Goal: Navigation & Orientation: Find specific page/section

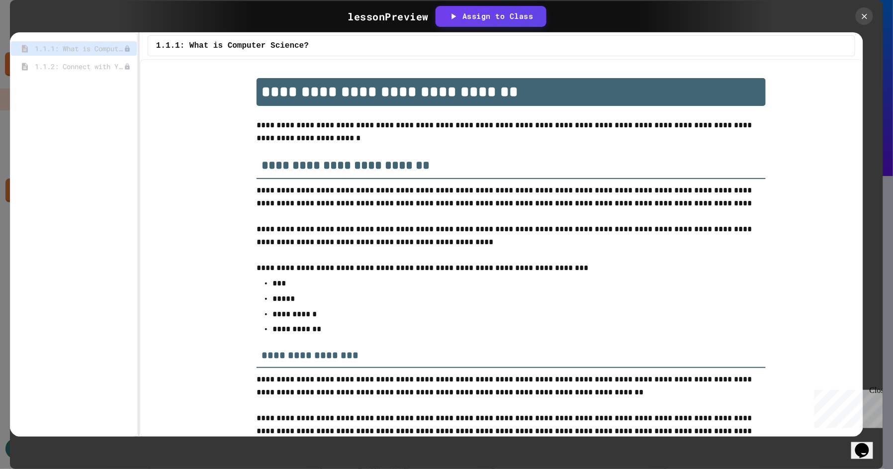
click at [389, 133] on p "**********" at bounding box center [510, 132] width 509 height 26
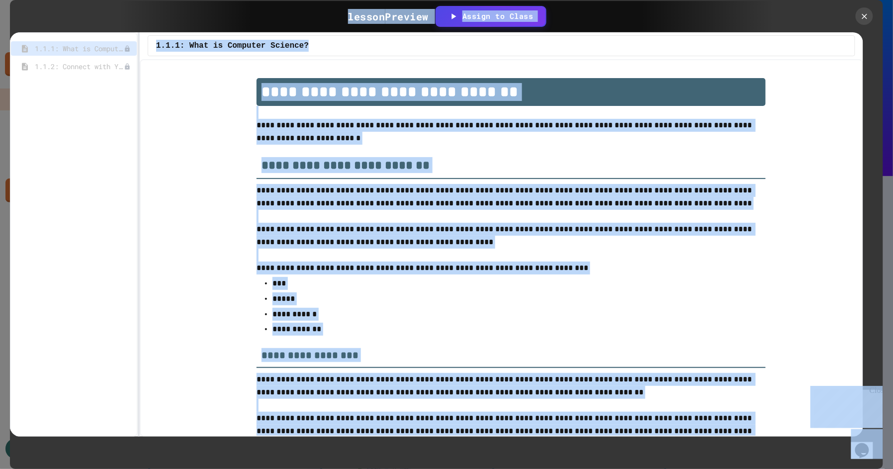
copy body "Loremi Dolorsi Am Conse/Adipisc Elits Doeiusmo & Temp Inci Utlabore Etdo Magn A…"
click at [862, 11] on icon at bounding box center [864, 16] width 10 height 10
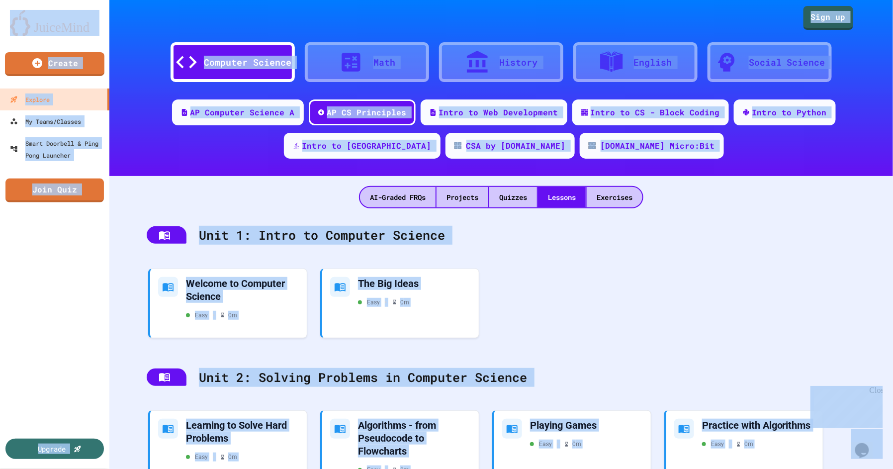
click at [39, 259] on div "Upgrade" at bounding box center [54, 335] width 109 height 266
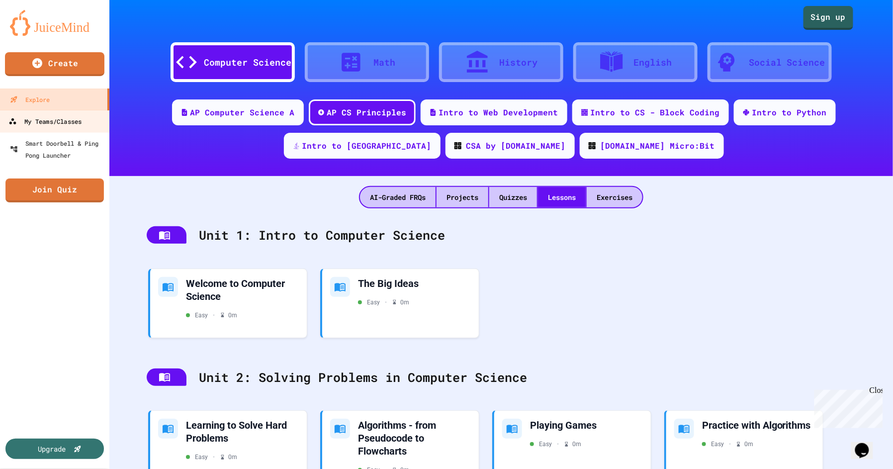
click at [60, 118] on div "My Teams/Classes" at bounding box center [44, 121] width 73 height 12
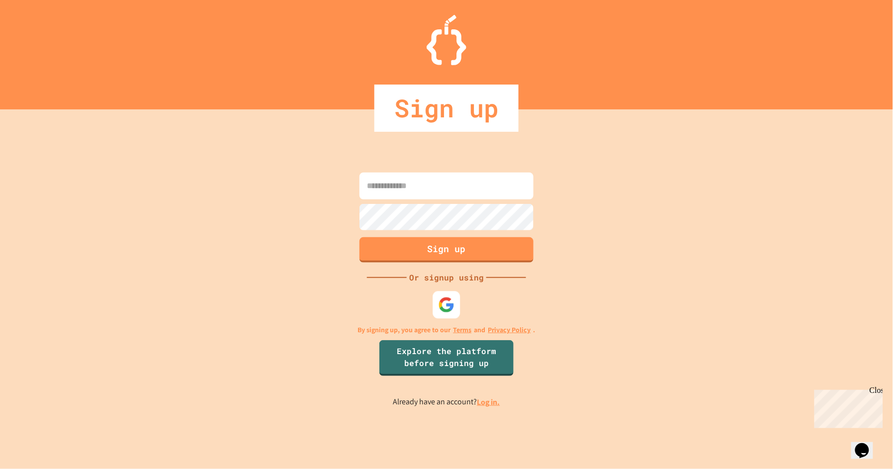
click at [447, 298] on img at bounding box center [446, 305] width 16 height 16
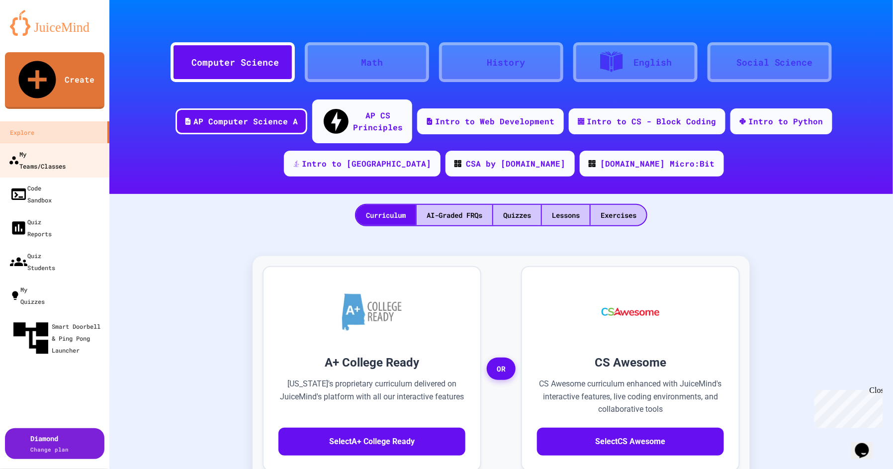
click at [66, 148] on div "My Teams/Classes" at bounding box center [36, 160] width 57 height 24
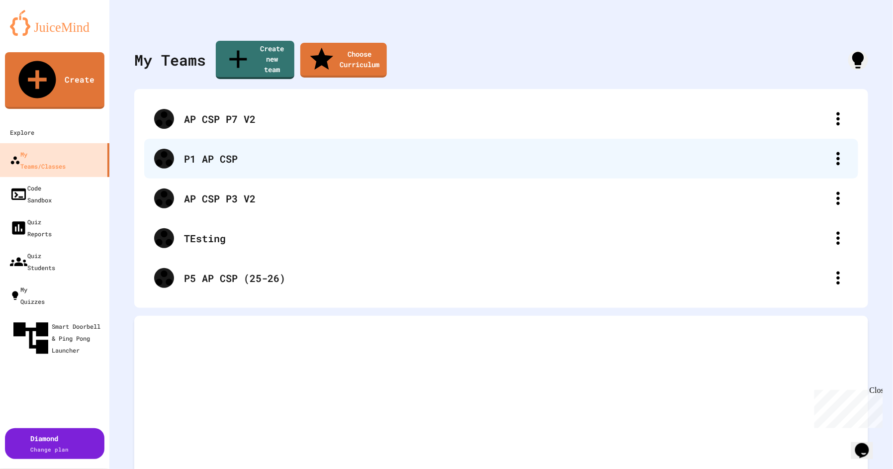
click at [193, 151] on div "P1 AP CSP" at bounding box center [506, 158] width 644 height 15
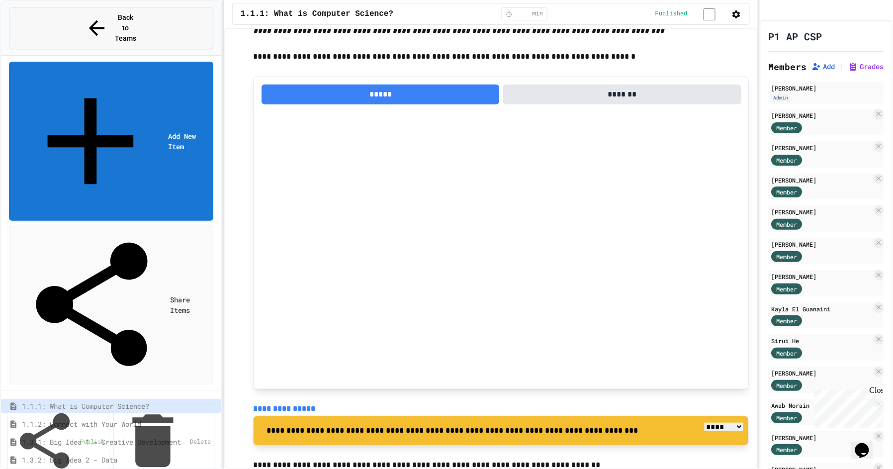
click at [114, 12] on span "Back to Teams" at bounding box center [125, 27] width 23 height 31
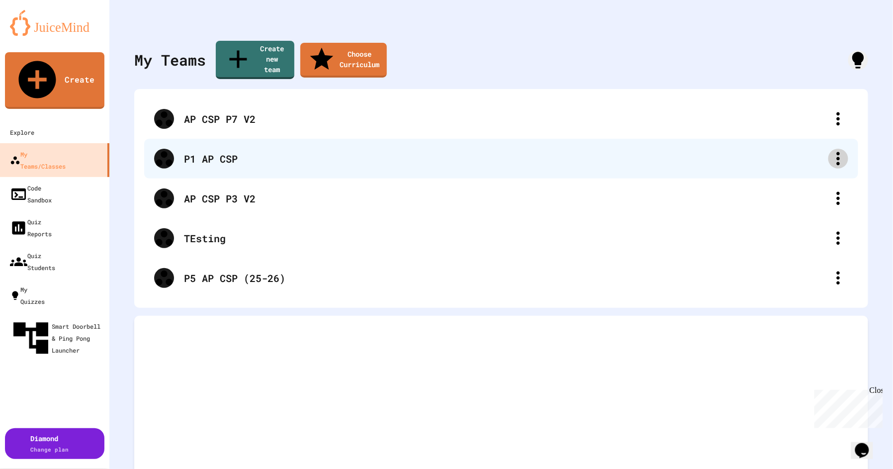
click at [839, 152] on icon at bounding box center [838, 158] width 3 height 13
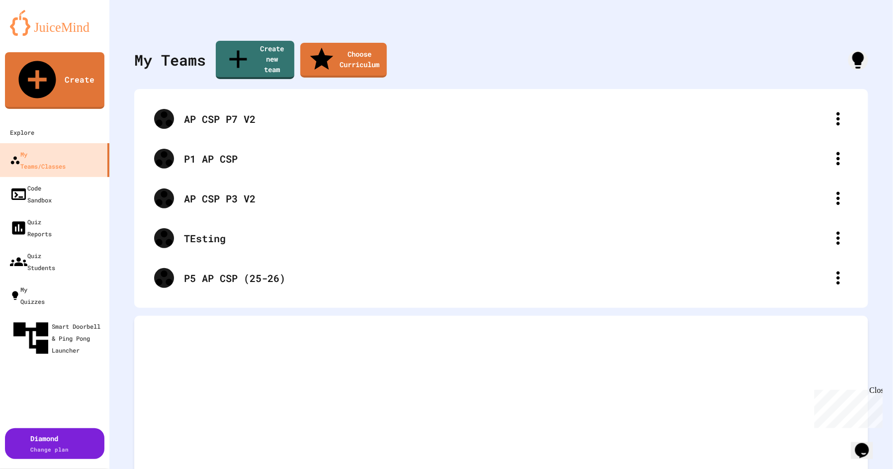
click at [454, 468] on div at bounding box center [446, 470] width 893 height 0
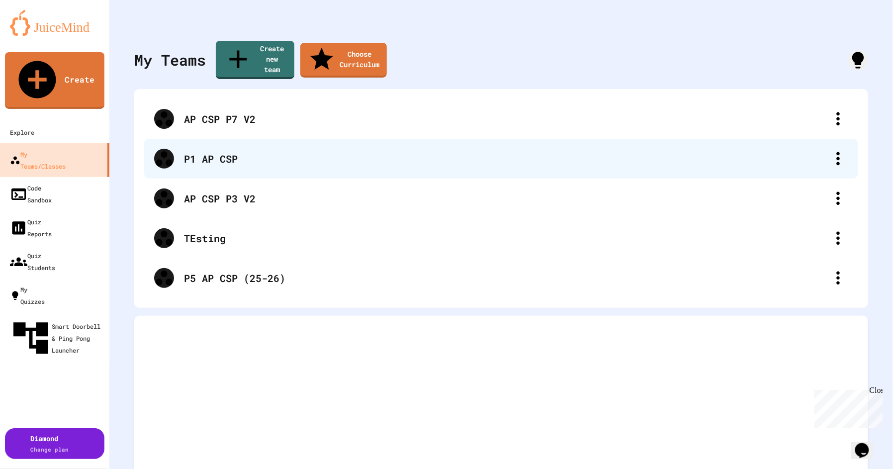
click at [203, 151] on div "P1 AP CSP" at bounding box center [506, 158] width 644 height 15
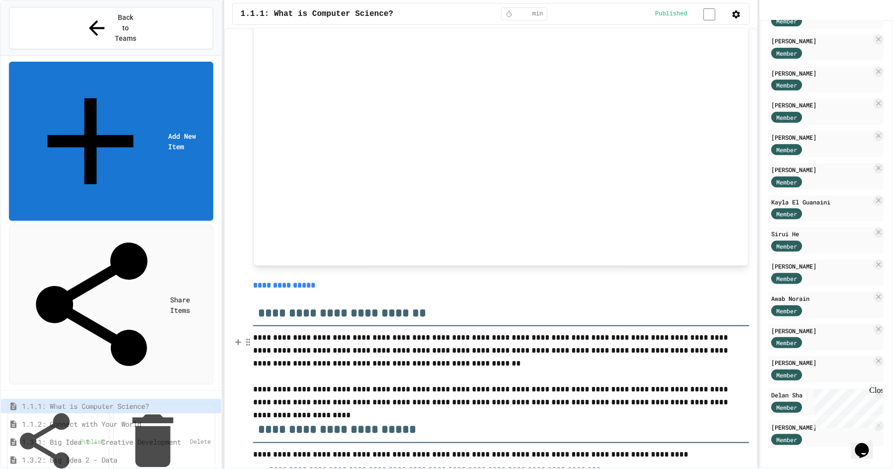
scroll to position [4053, 0]
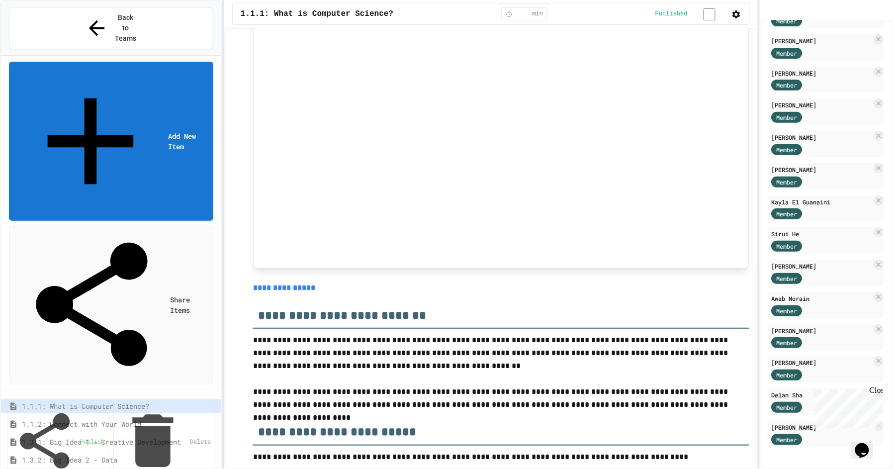
click at [732, 20] on button "button" at bounding box center [736, 14] width 10 height 12
click at [734, 468] on div at bounding box center [446, 470] width 893 height 0
